Goal: Task Accomplishment & Management: Manage account settings

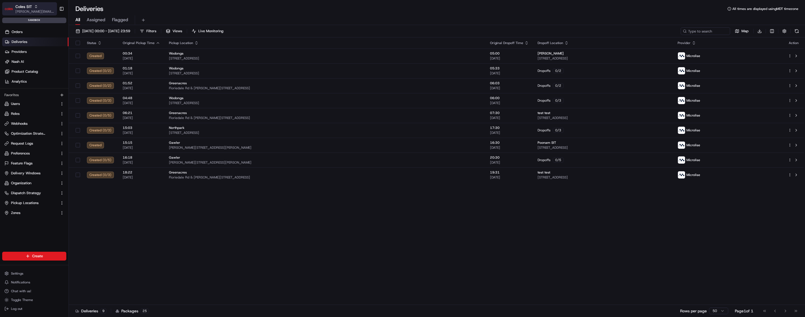
click at [30, 5] on span "Coles SIT" at bounding box center [23, 7] width 17 height 6
type input "cdt"
click at [79, 31] on span "Coles CDT" at bounding box center [78, 28] width 17 height 5
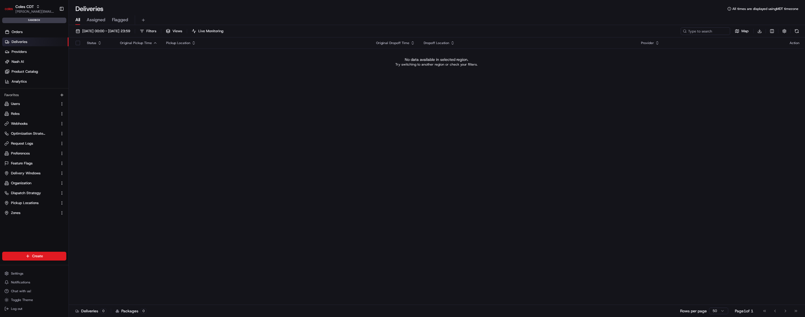
click at [33, 262] on div "Create Settings Notifications Chat with us! Toggle Theme Log out" at bounding box center [34, 282] width 68 height 70
click at [41, 256] on html "Coles CDT john@usenash.com Toggle Sidebar sandbox Orders Deliveries Providers N…" at bounding box center [402, 158] width 805 height 317
click at [93, 279] on link "Order" at bounding box center [99, 276] width 61 height 10
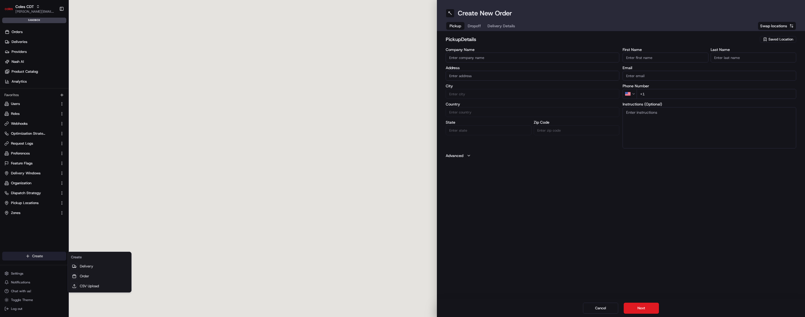
click at [39, 259] on html "Coles CDT john@usenash.com Toggle Sidebar sandbox Orders Deliveries Providers N…" at bounding box center [402, 158] width 805 height 317
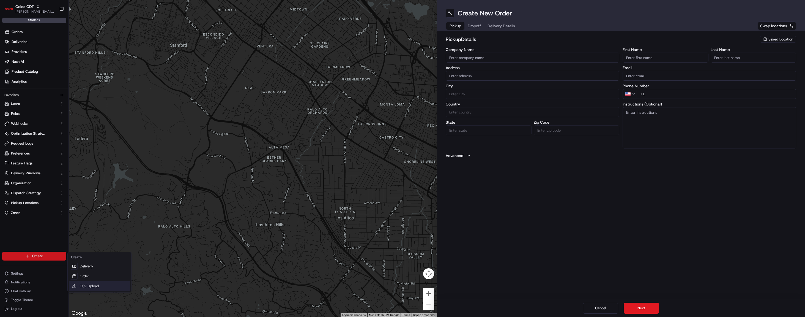
click at [82, 289] on link "CSV Upload" at bounding box center [99, 286] width 61 height 10
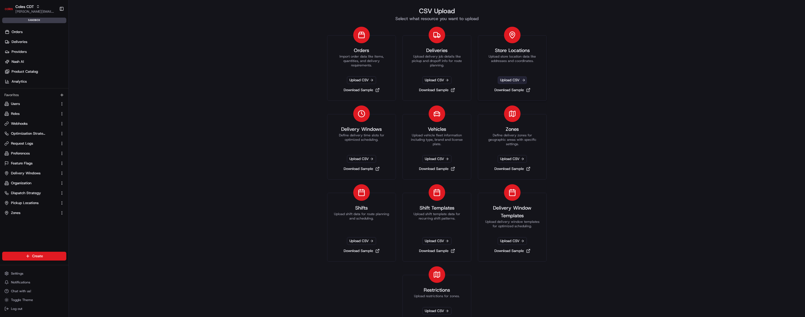
click at [515, 82] on span "Upload CSV" at bounding box center [512, 80] width 29 height 8
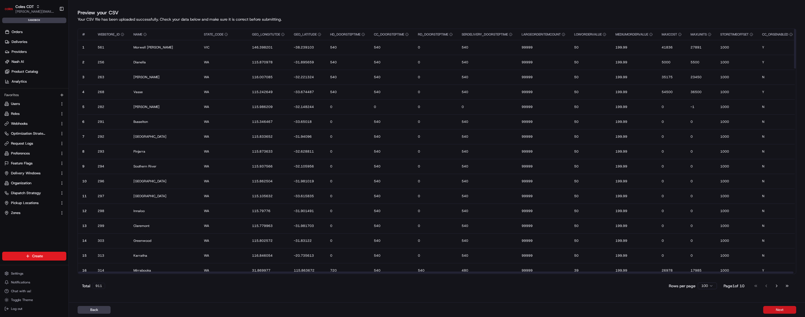
click at [790, 309] on button "Next" at bounding box center [779, 310] width 33 height 8
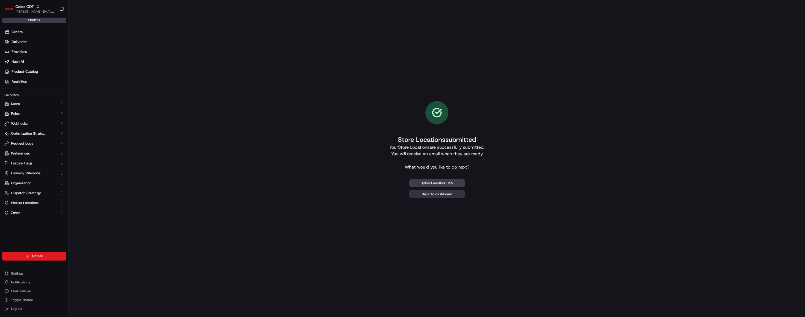
click at [454, 194] on link "Back to dashboard" at bounding box center [436, 194] width 55 height 8
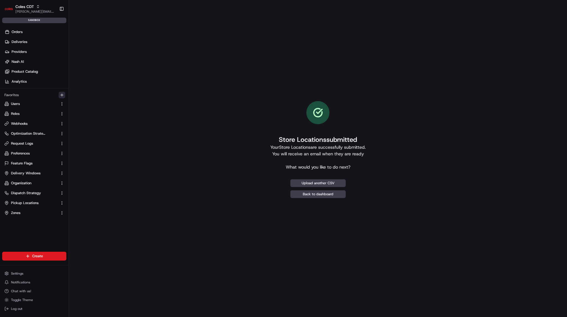
click at [63, 93] on icon "button" at bounding box center [62, 95] width 4 height 4
type input "pickup"
click at [32, 201] on span "Pickup Locations" at bounding box center [25, 202] width 28 height 5
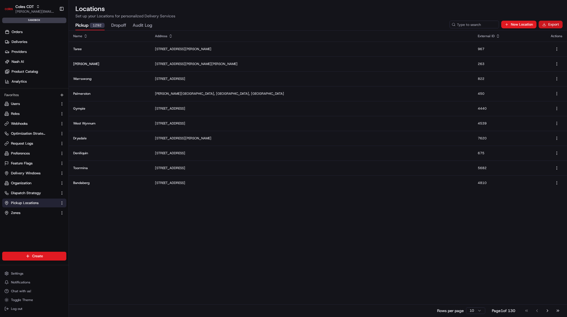
click at [549, 22] on button "Export" at bounding box center [550, 25] width 24 height 8
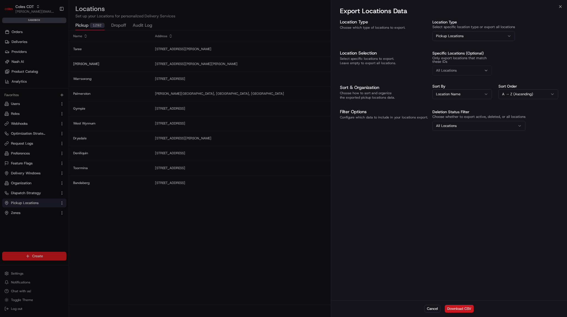
click at [462, 311] on button "Download CSV" at bounding box center [458, 308] width 29 height 8
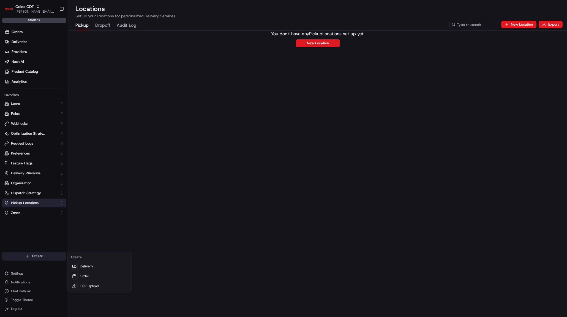
click at [51, 255] on html "Coles CDT john@usenash.com Toggle Sidebar sandbox Orders Deliveries Providers N…" at bounding box center [283, 158] width 567 height 317
click at [247, 204] on html "Coles CDT john@usenash.com Toggle Sidebar sandbox Orders Deliveries Providers N…" at bounding box center [283, 158] width 567 height 317
click at [549, 23] on button "Export" at bounding box center [550, 25] width 24 height 8
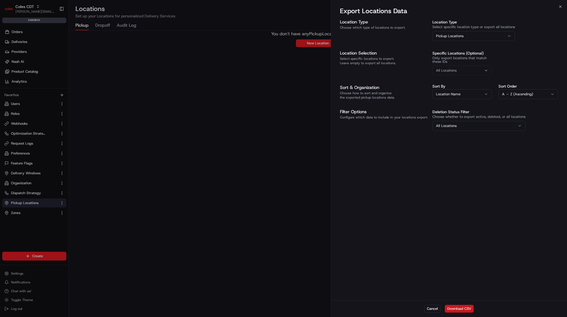
click at [464, 308] on button "Download CSV" at bounding box center [458, 308] width 29 height 8
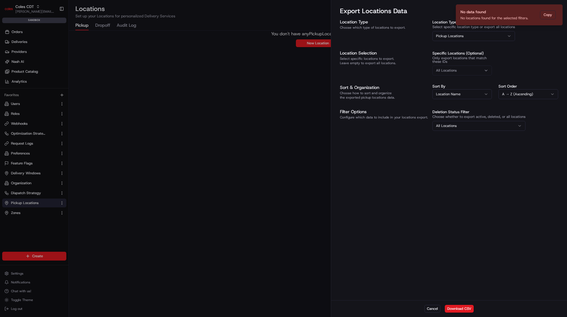
click at [268, 194] on div at bounding box center [283, 158] width 567 height 317
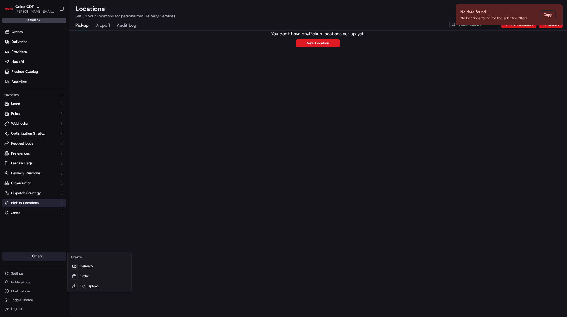
click at [27, 255] on html "Coles CDT john@usenash.com Toggle Sidebar sandbox Orders Deliveries Providers N…" at bounding box center [283, 158] width 567 height 317
click at [106, 285] on link "CSV Upload" at bounding box center [99, 286] width 61 height 10
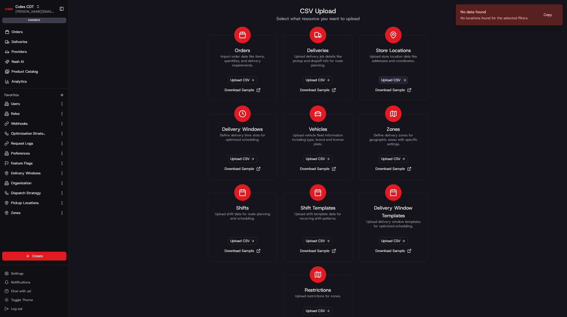
click at [390, 81] on span "Upload CSV" at bounding box center [392, 80] width 29 height 8
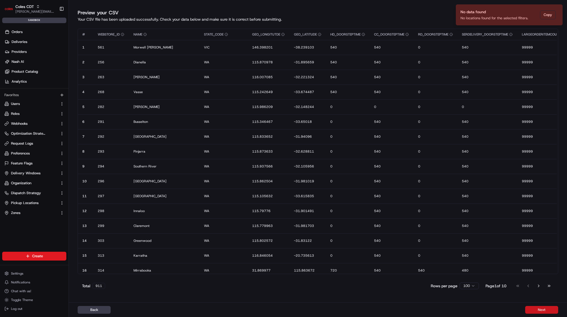
click at [545, 308] on button "Next" at bounding box center [541, 310] width 33 height 8
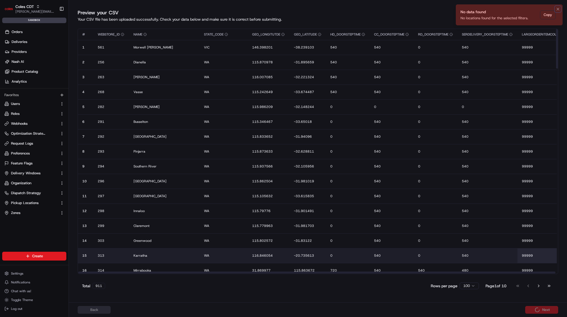
drag, startPoint x: 556, startPoint y: 10, endPoint x: 538, endPoint y: 260, distance: 250.9
click at [556, 10] on icon "Notifications (F8)" at bounding box center [557, 9] width 4 height 4
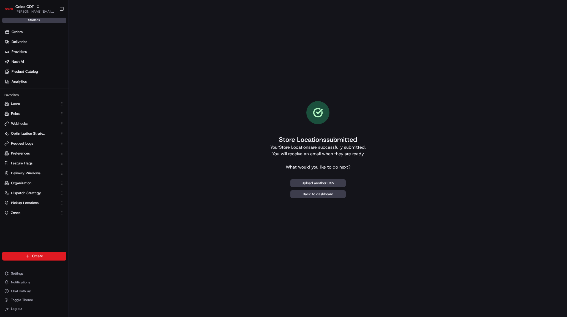
drag, startPoint x: 382, startPoint y: 204, endPoint x: 334, endPoint y: 165, distance: 62.3
click at [382, 204] on div "Store Locations submitted Your Store Locations are successfully submitted. You …" at bounding box center [318, 149] width 480 height 281
click at [33, 199] on button "Pickup Locations" at bounding box center [34, 202] width 64 height 9
click at [45, 204] on link "Pickup Locations" at bounding box center [30, 202] width 53 height 5
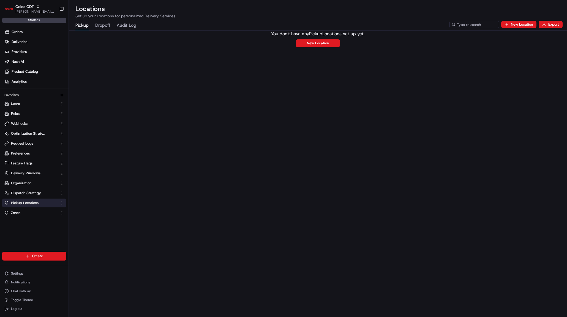
click at [277, 106] on div "You don't have any Pickup Locations set up yet. New Location" at bounding box center [318, 174] width 498 height 286
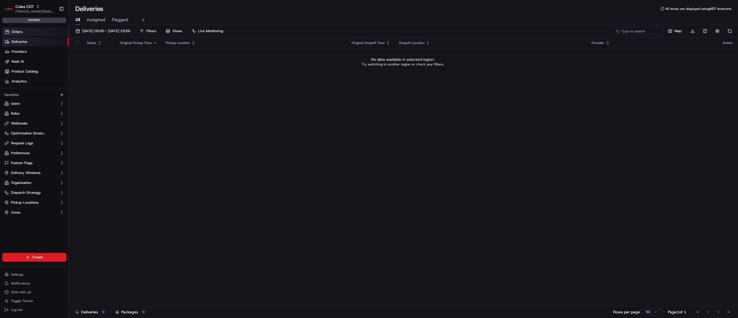
click at [32, 29] on link "Orders" at bounding box center [35, 32] width 66 height 9
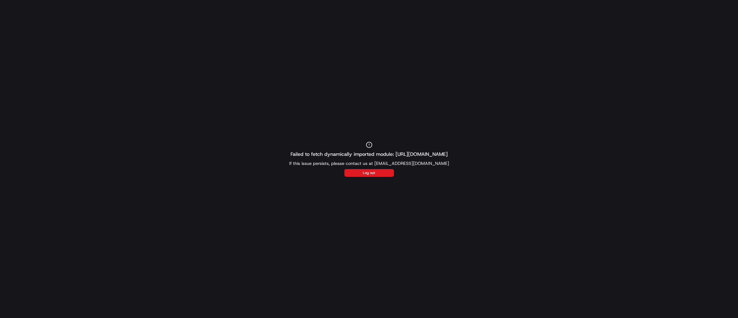
click at [337, 197] on div "Failed to fetch dynamically imported module: [URL][DOMAIN_NAME] If this issue p…" at bounding box center [369, 159] width 738 height 318
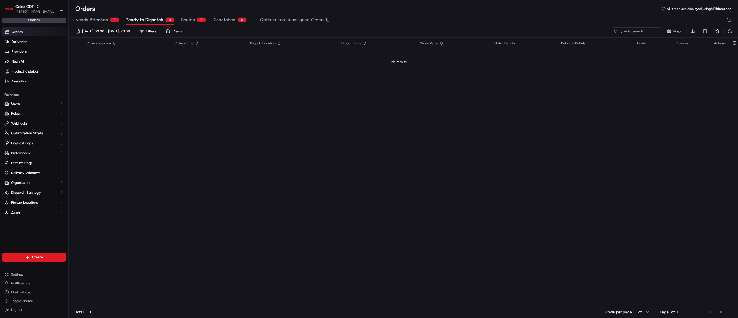
click at [730, 42] on th "Actions" at bounding box center [720, 43] width 20 height 11
click at [732, 42] on button at bounding box center [734, 43] width 9 height 11
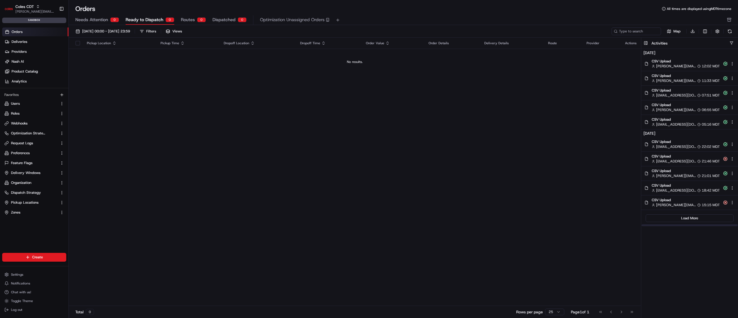
click at [685, 60] on span "CSV Upload" at bounding box center [686, 61] width 68 height 5
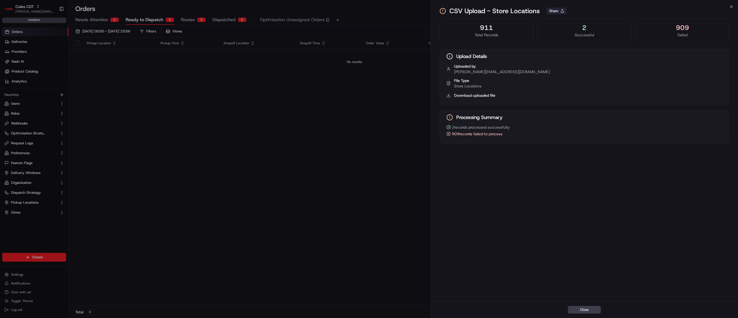
click at [562, 11] on button "Share" at bounding box center [557, 11] width 20 height 7
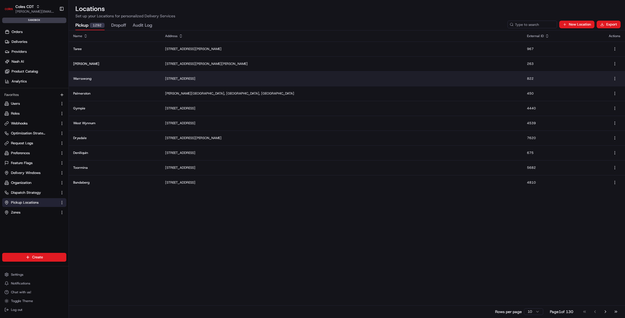
click at [356, 74] on td "[STREET_ADDRESS]" at bounding box center [342, 78] width 362 height 15
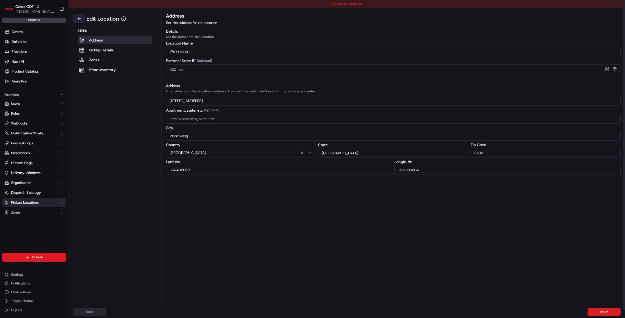
click at [78, 19] on button at bounding box center [79, 18] width 12 height 9
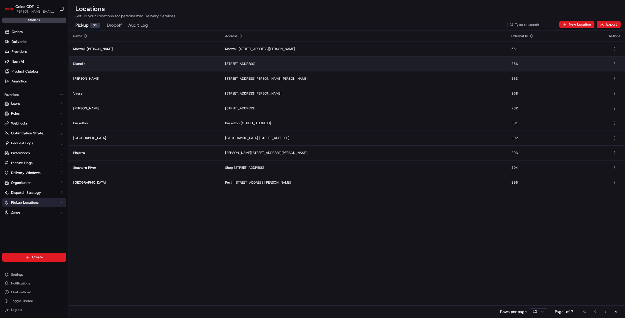
click at [221, 57] on td "366 Grand Promenade, Dianella WA 6059, Australia" at bounding box center [364, 63] width 286 height 15
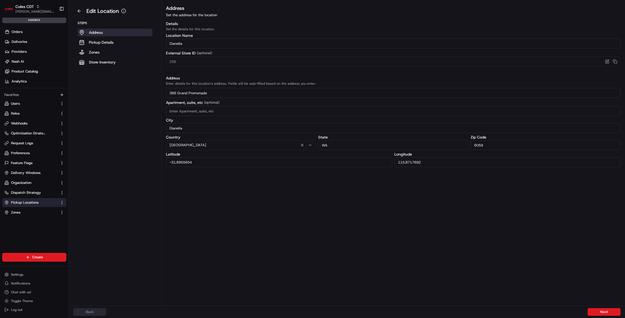
click at [187, 67] on div "Details Set the details for this location. Location Name Dianella External Stor…" at bounding box center [393, 94] width 454 height 146
click at [106, 122] on aside "Edit Location Steps Address Pickup Details Zones Store Inventory" at bounding box center [115, 153] width 93 height 306
click at [75, 11] on button at bounding box center [79, 11] width 12 height 9
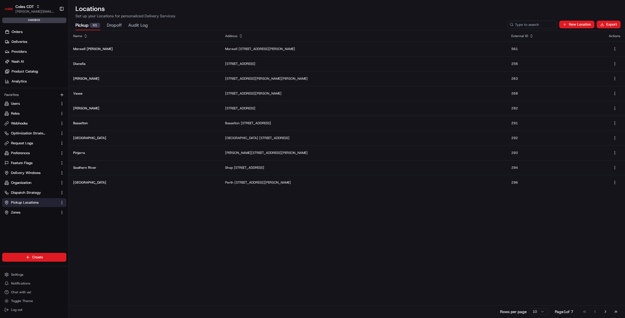
click at [184, 217] on div "Name Address External ID Actions Morwell George S Morwell 9840/82 George St, VI…" at bounding box center [347, 174] width 556 height 287
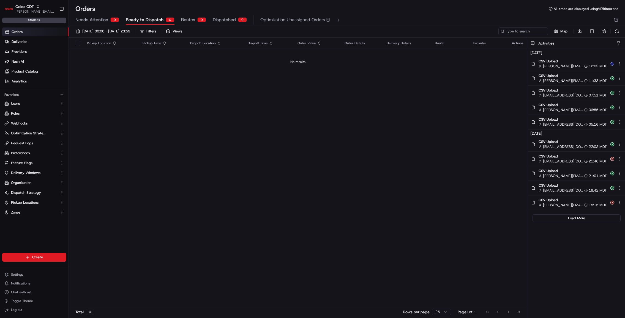
click at [361, 207] on div "Pickup Location Pickup Time Dropoff Location Dropoff Time Order Value Order Det…" at bounding box center [298, 172] width 459 height 269
